Goal: Information Seeking & Learning: Check status

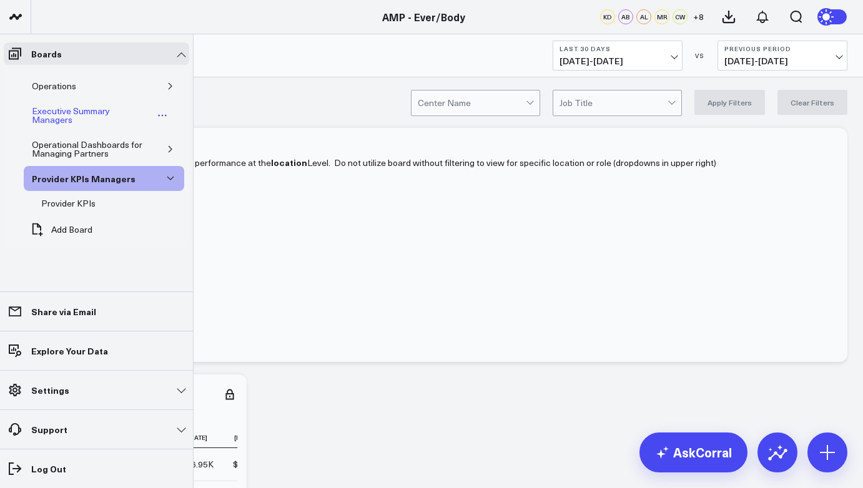
click at [45, 112] on div "Executive Summary Managers" at bounding box center [91, 116] width 125 height 24
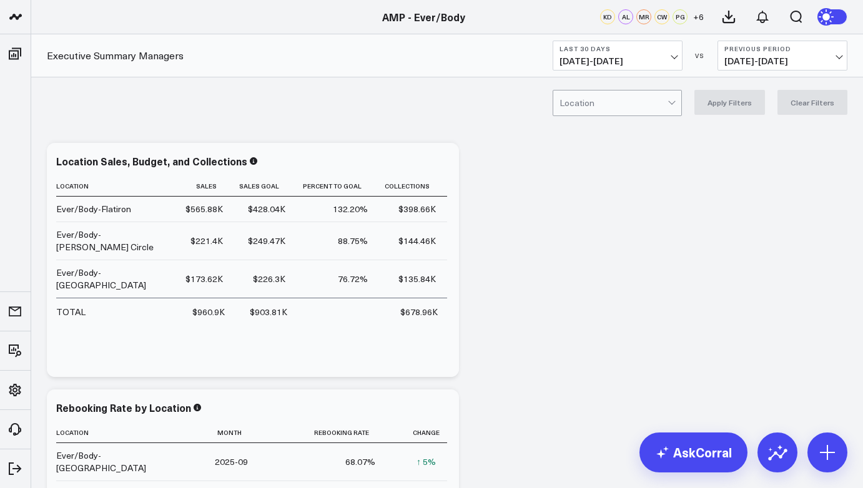
click at [658, 62] on span "09/08/25 - 10/07/25" at bounding box center [617, 61] width 116 height 10
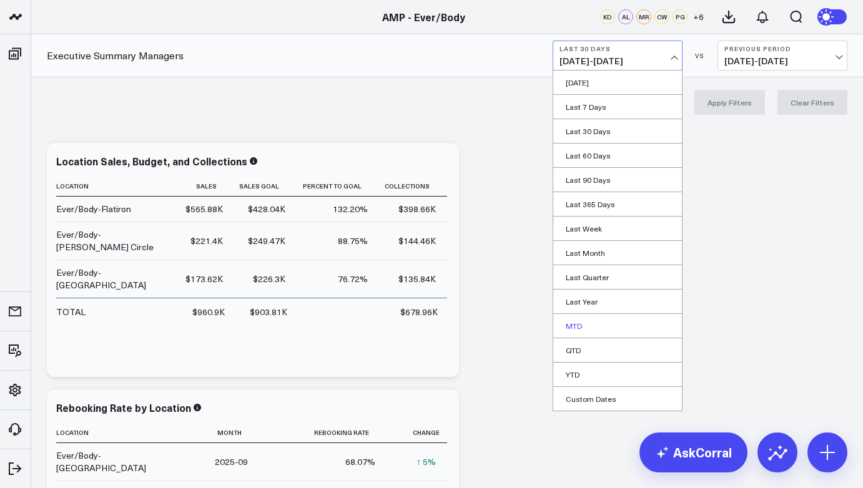
click at [577, 328] on link "MTD" at bounding box center [617, 326] width 129 height 24
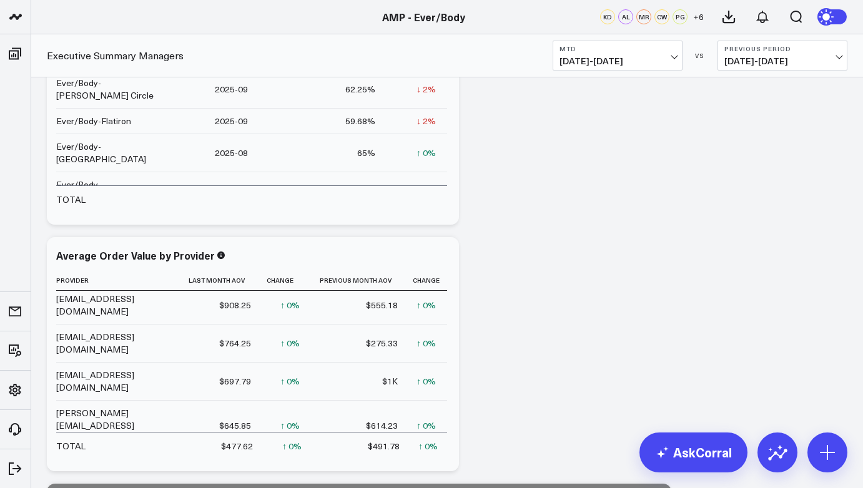
scroll to position [456, 0]
